Goal: Register for event/course

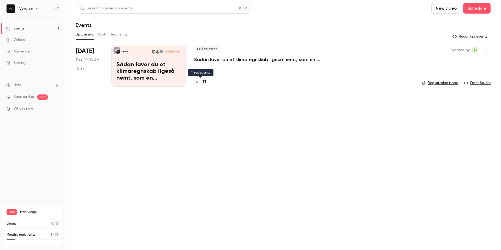
click at [203, 82] on h4 "11" at bounding box center [204, 81] width 4 height 7
